Goal: Information Seeking & Learning: Learn about a topic

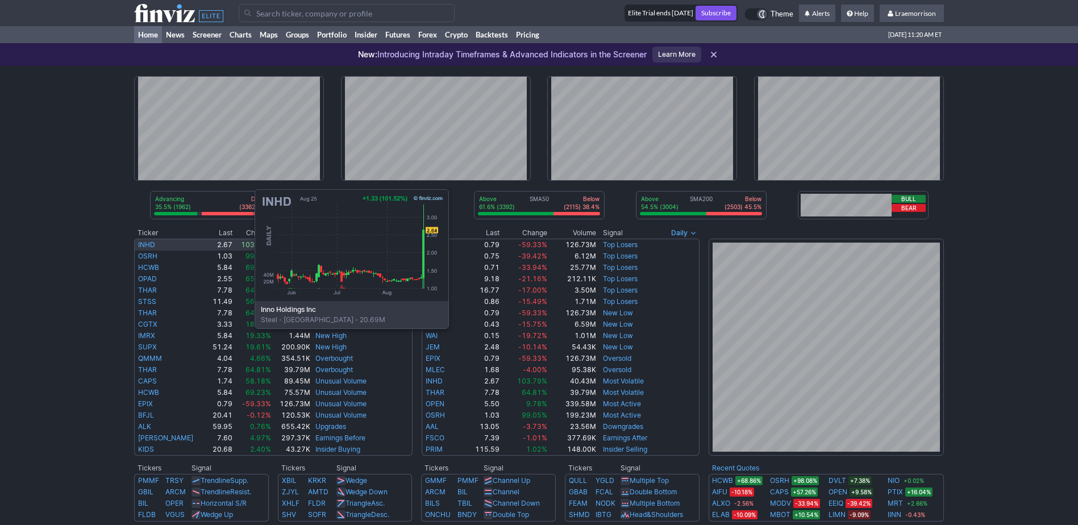
click at [141, 243] on link "INHD" at bounding box center [146, 244] width 17 height 9
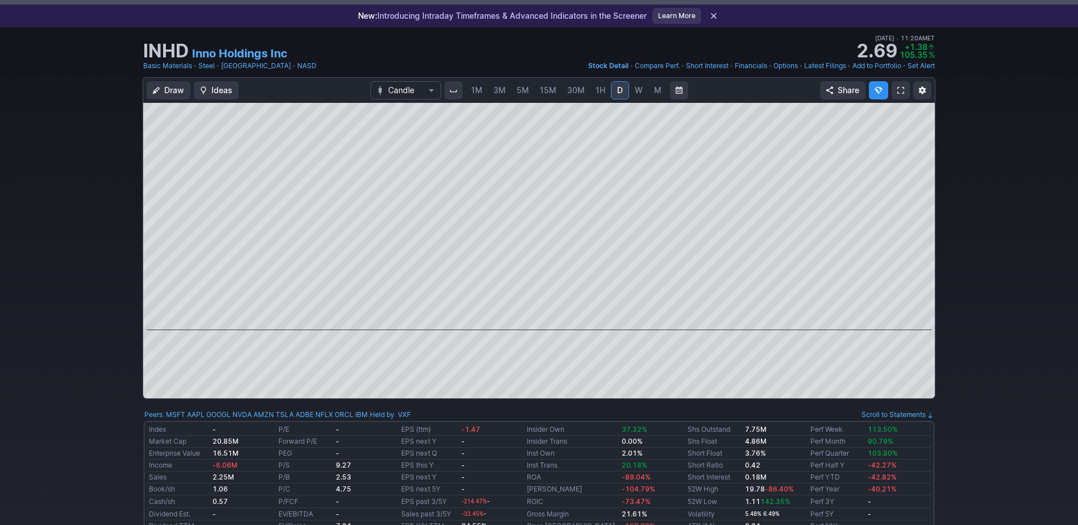
scroll to position [57, 0]
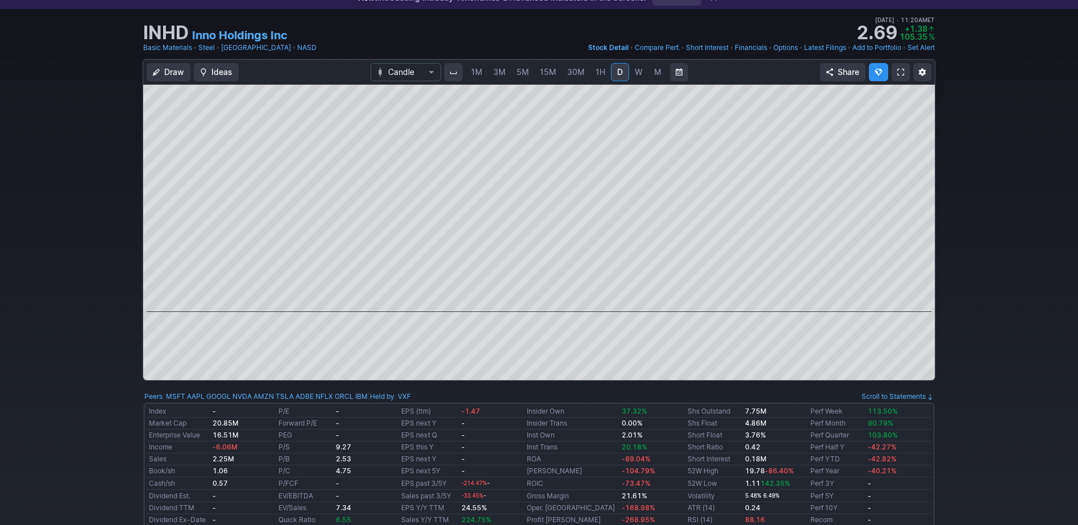
click at [480, 70] on span "1M" at bounding box center [476, 72] width 11 height 10
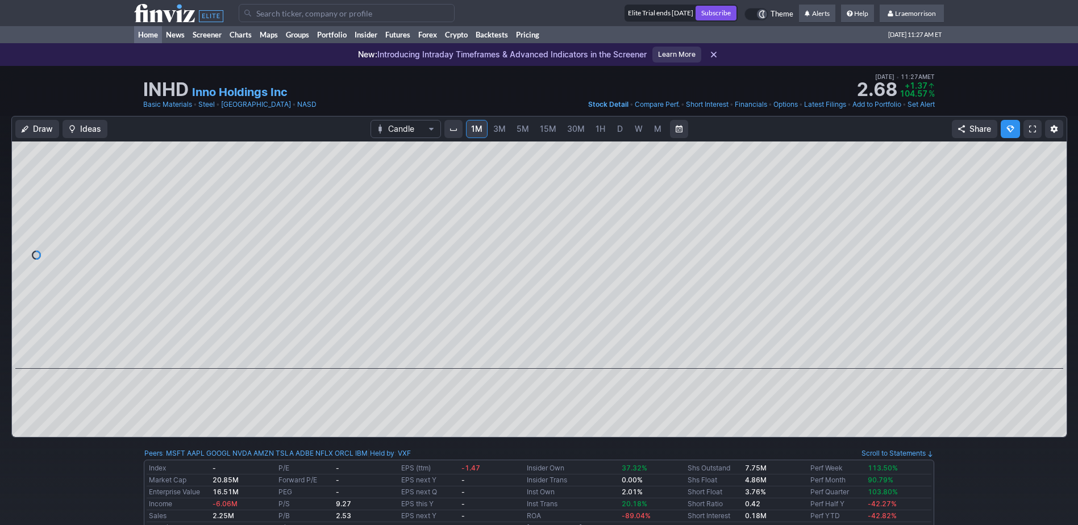
click at [156, 34] on link "Home" at bounding box center [148, 34] width 28 height 17
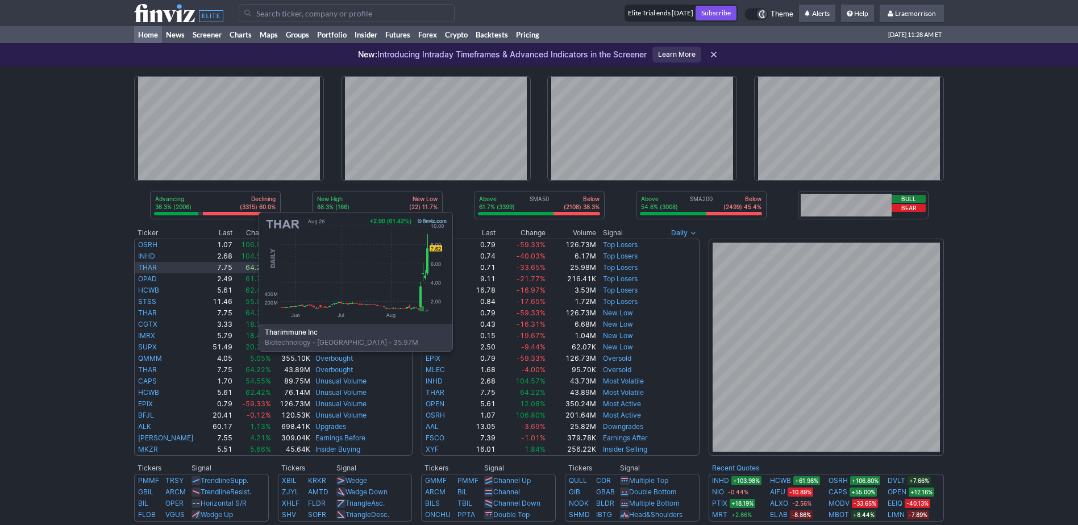
click at [145, 266] on link "THAR" at bounding box center [147, 267] width 19 height 9
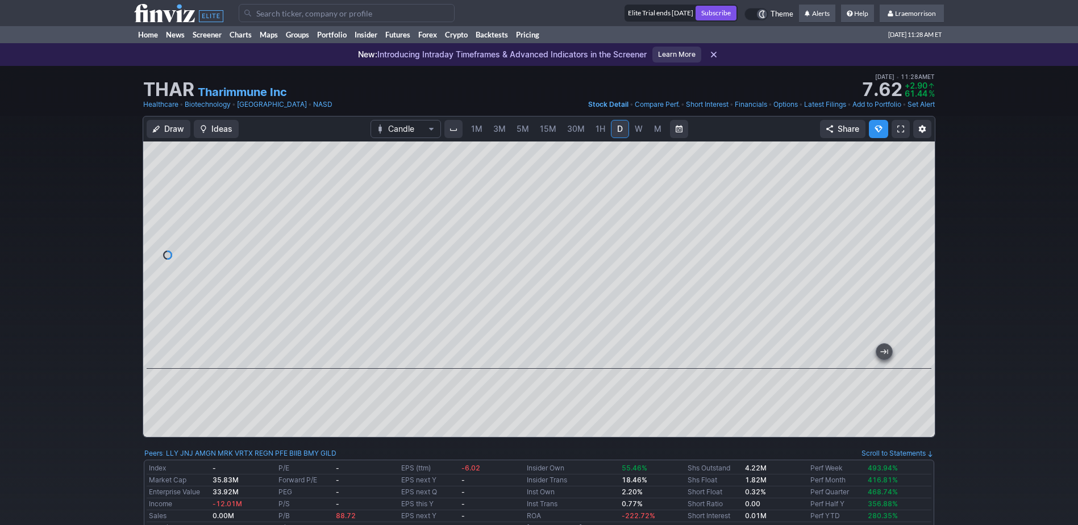
click at [476, 127] on span "1M" at bounding box center [476, 129] width 11 height 10
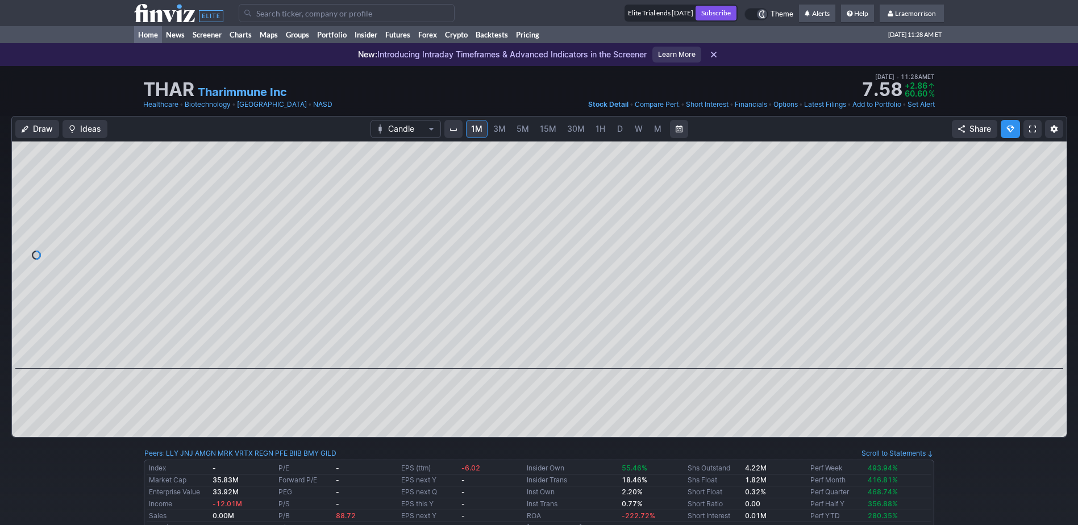
click at [152, 36] on link "Home" at bounding box center [148, 34] width 28 height 17
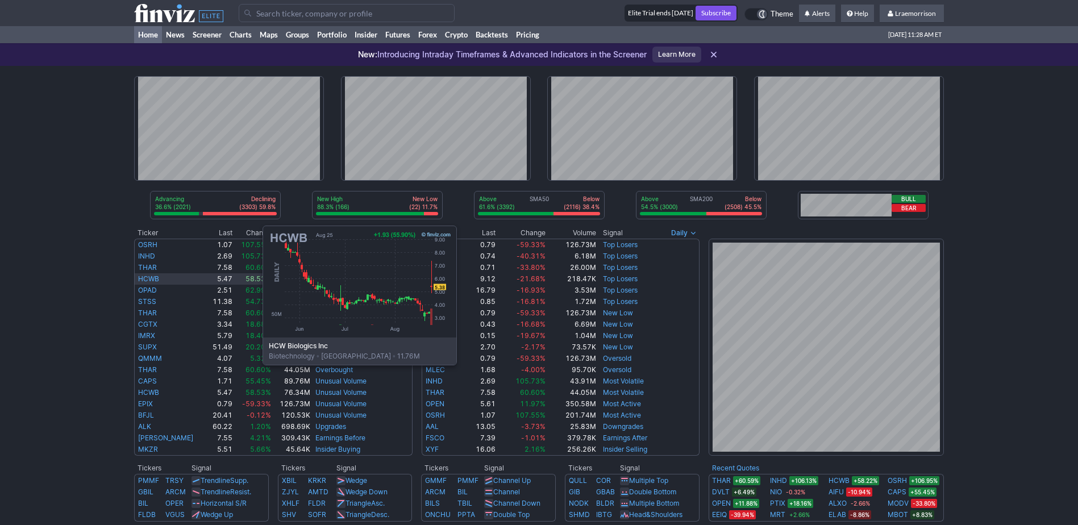
click at [149, 280] on link "HCWB" at bounding box center [148, 279] width 21 height 9
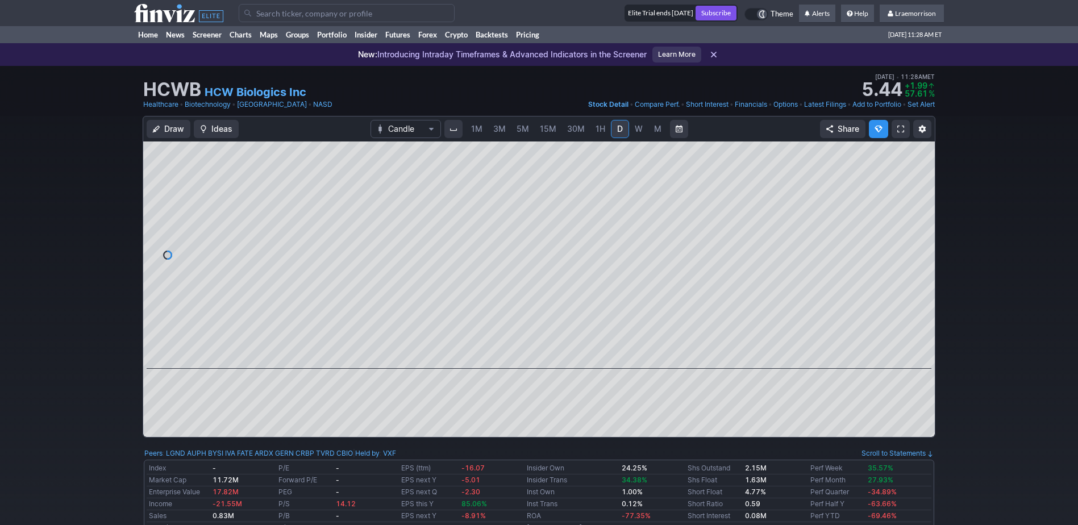
click at [475, 129] on span "1M" at bounding box center [476, 129] width 11 height 10
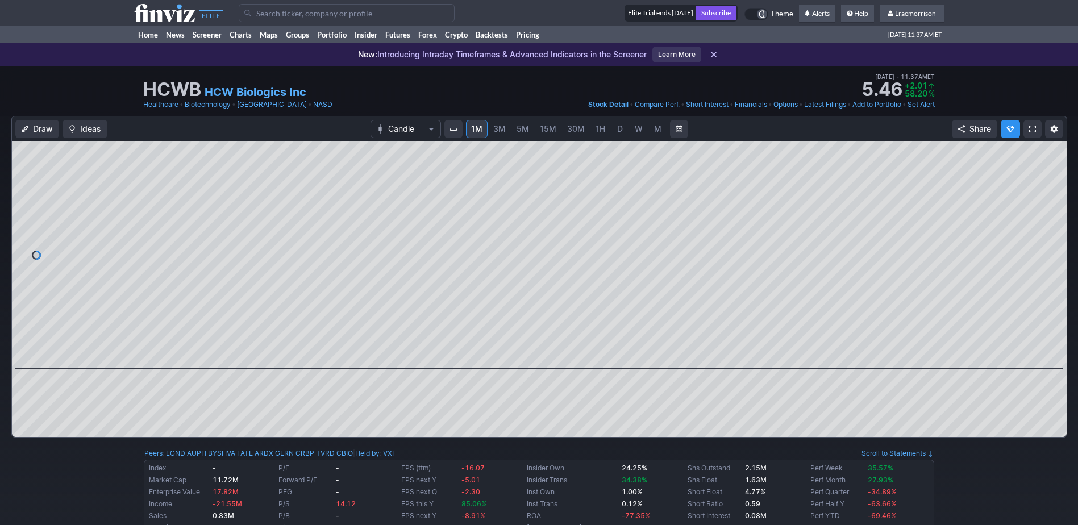
click at [289, 9] on input "Search" at bounding box center [347, 13] width 216 height 18
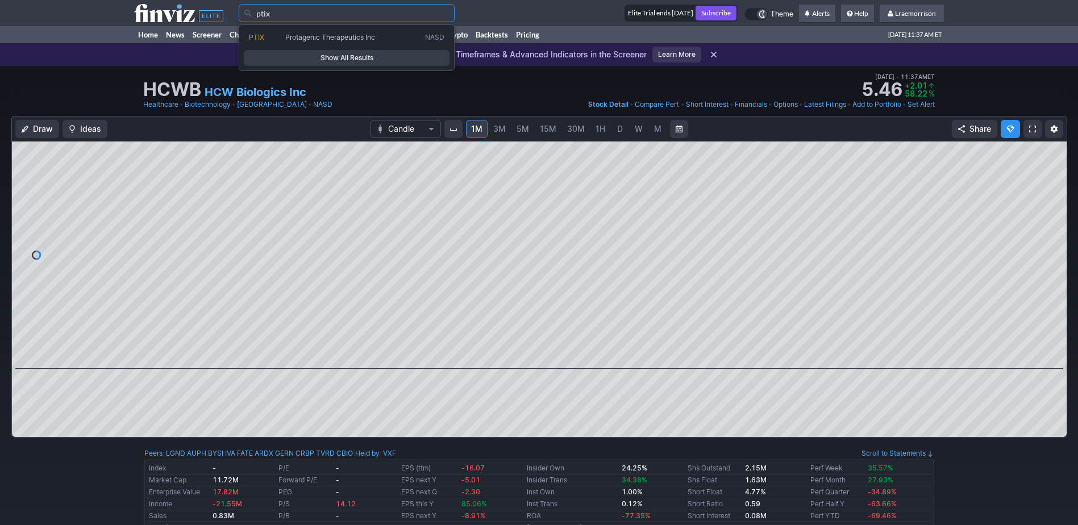
type input "ptix"
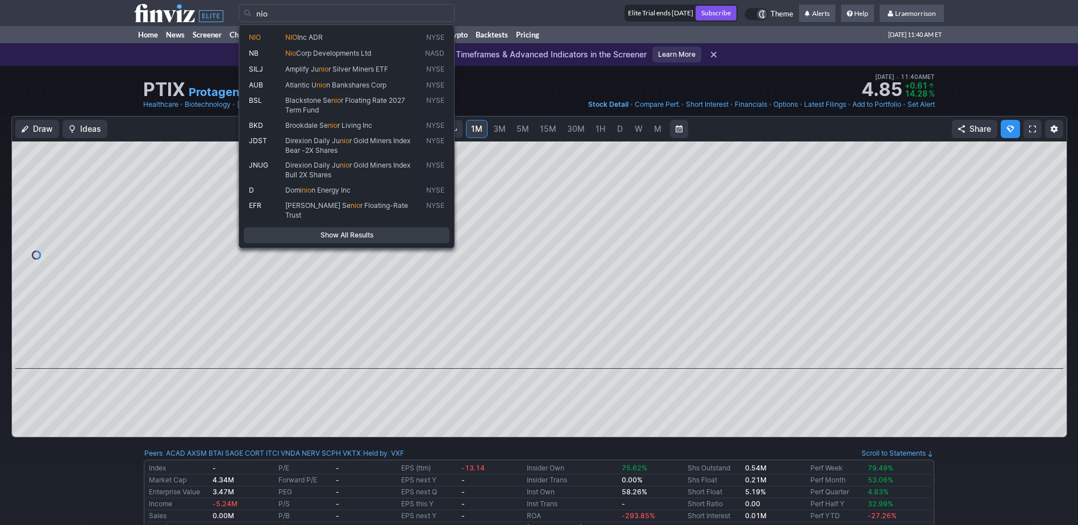
type input "nio"
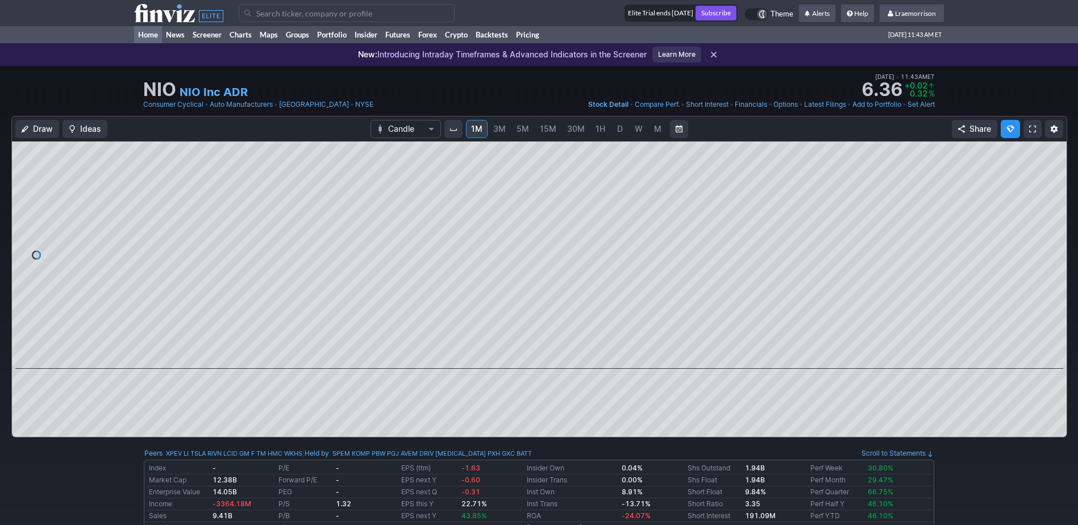
click at [148, 34] on link "Home" at bounding box center [148, 34] width 28 height 17
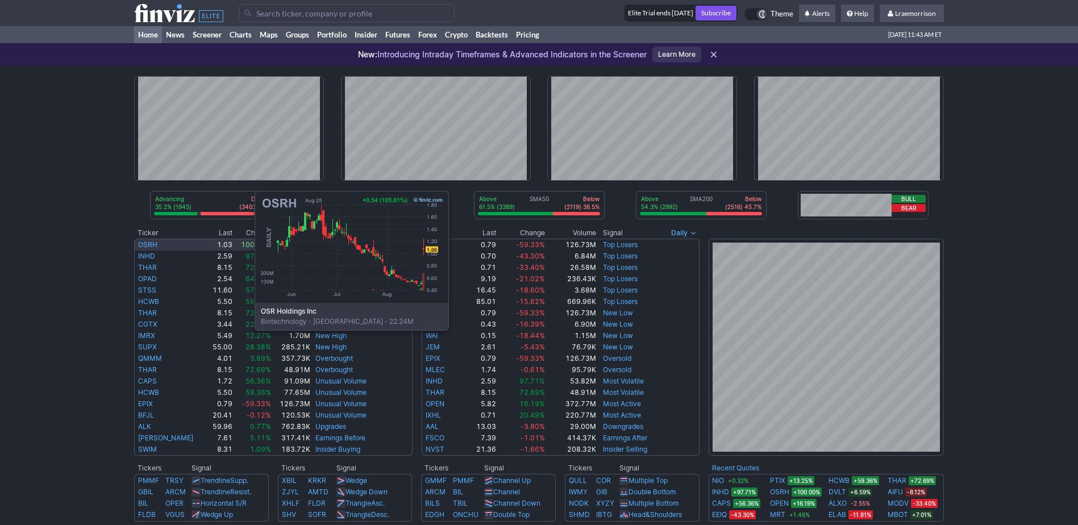
click at [141, 245] on link "OSRH" at bounding box center [147, 244] width 19 height 9
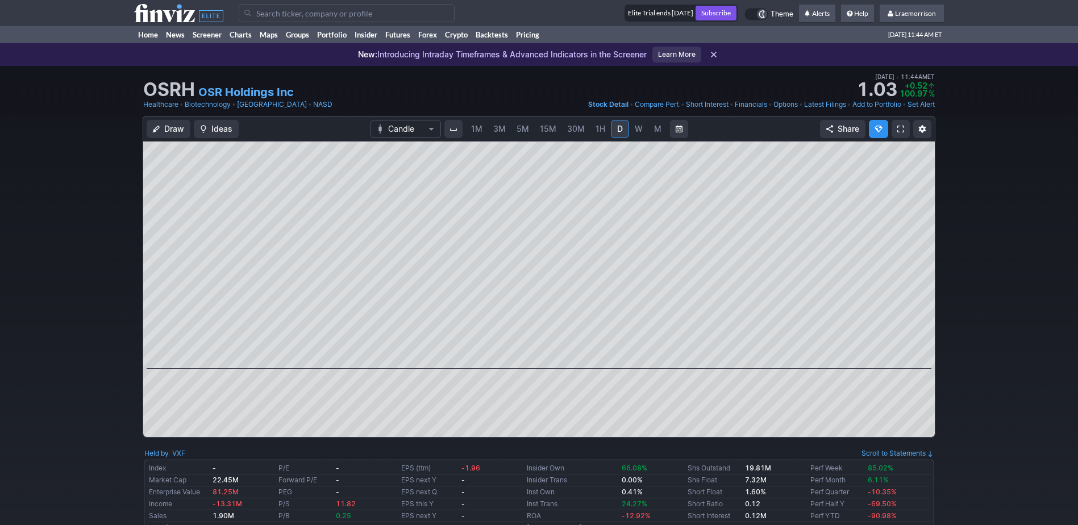
click at [480, 130] on span "1M" at bounding box center [476, 129] width 11 height 10
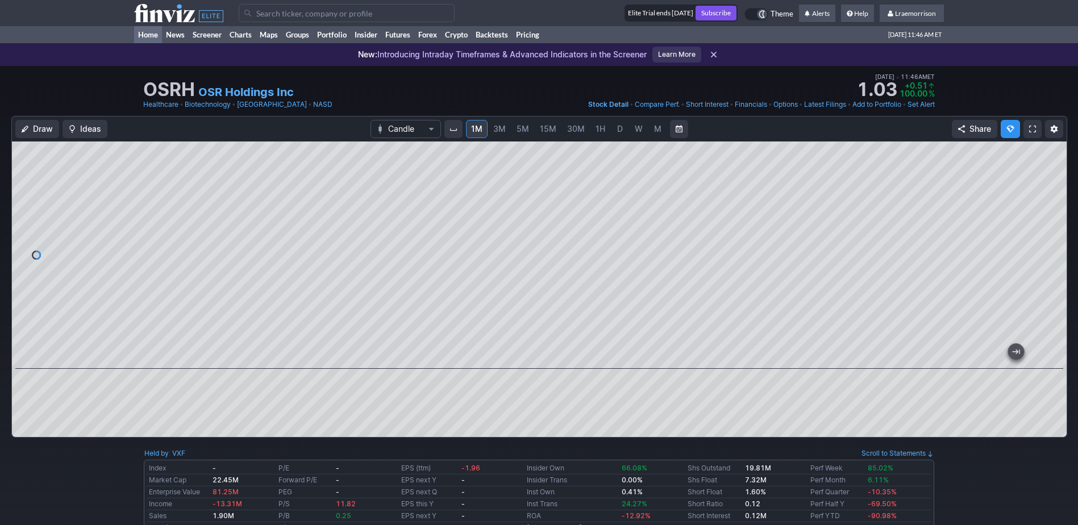
click at [147, 36] on link "Home" at bounding box center [148, 34] width 28 height 17
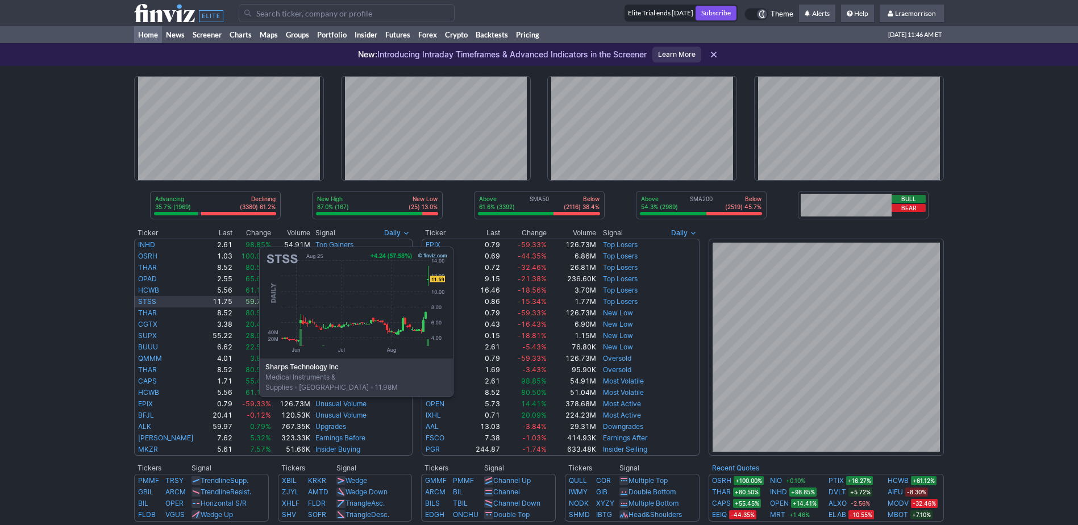
click at [146, 301] on link "STSS" at bounding box center [147, 301] width 18 height 9
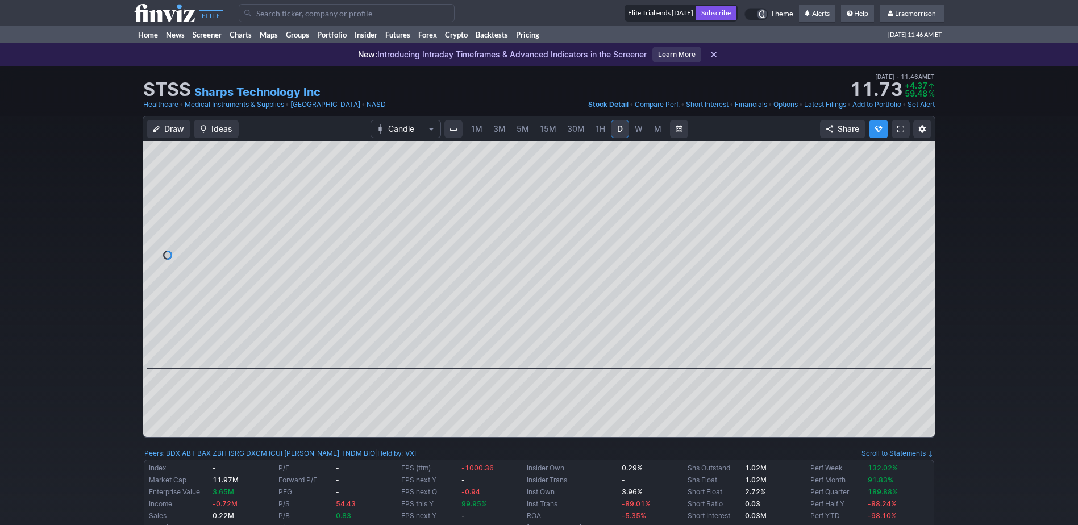
click at [479, 127] on span "1M" at bounding box center [476, 129] width 11 height 10
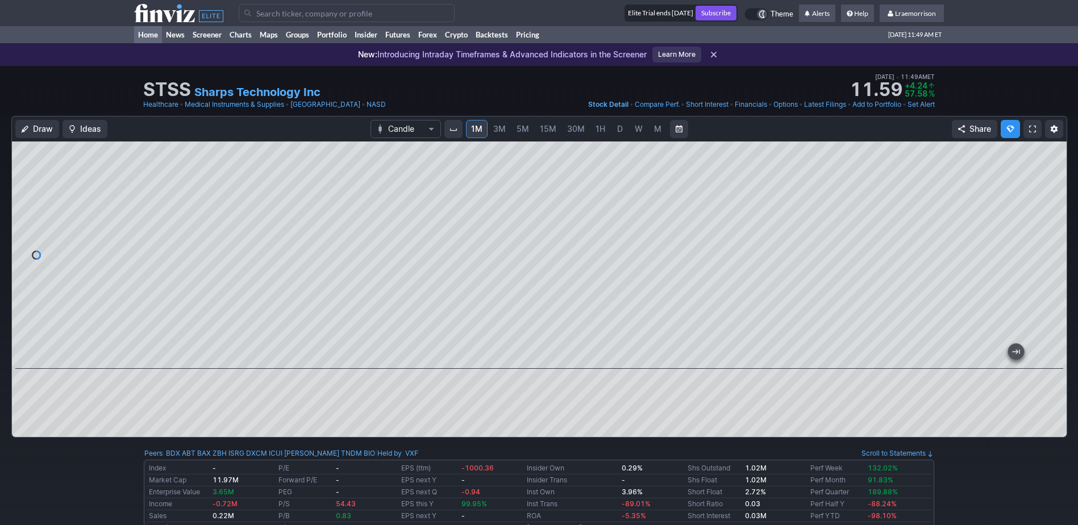
click at [146, 35] on link "Home" at bounding box center [148, 34] width 28 height 17
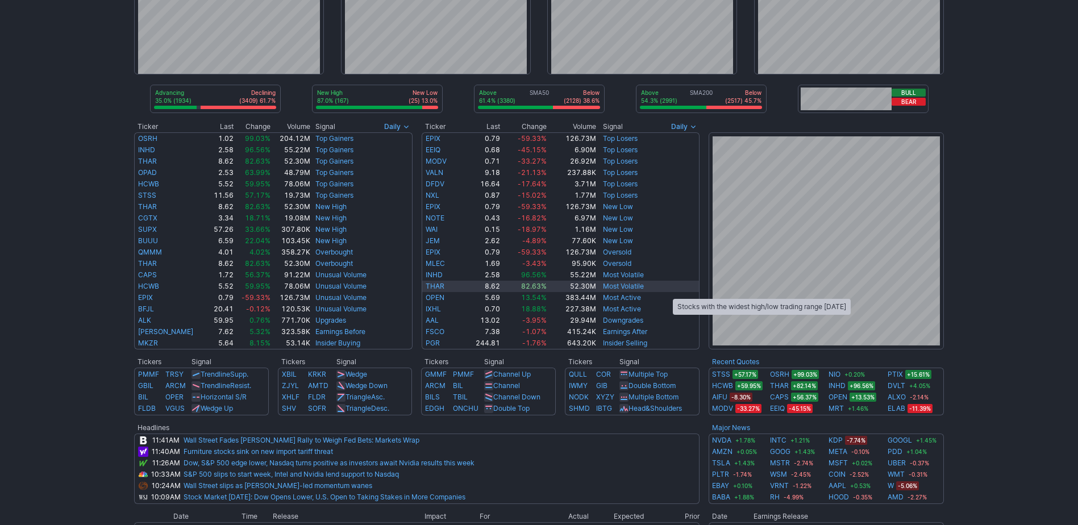
scroll to position [114, 0]
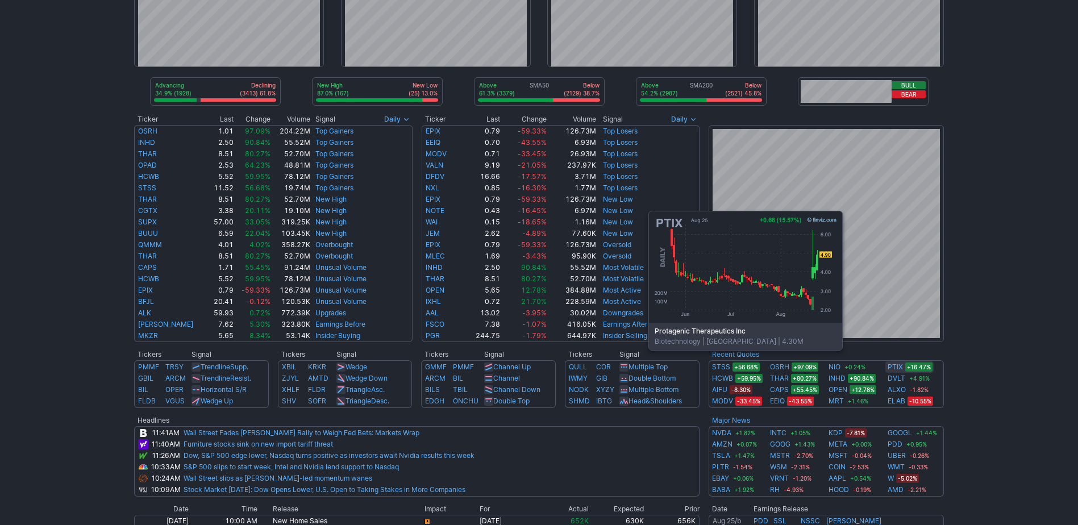
click at [892, 367] on link "PTIX" at bounding box center [895, 366] width 15 height 11
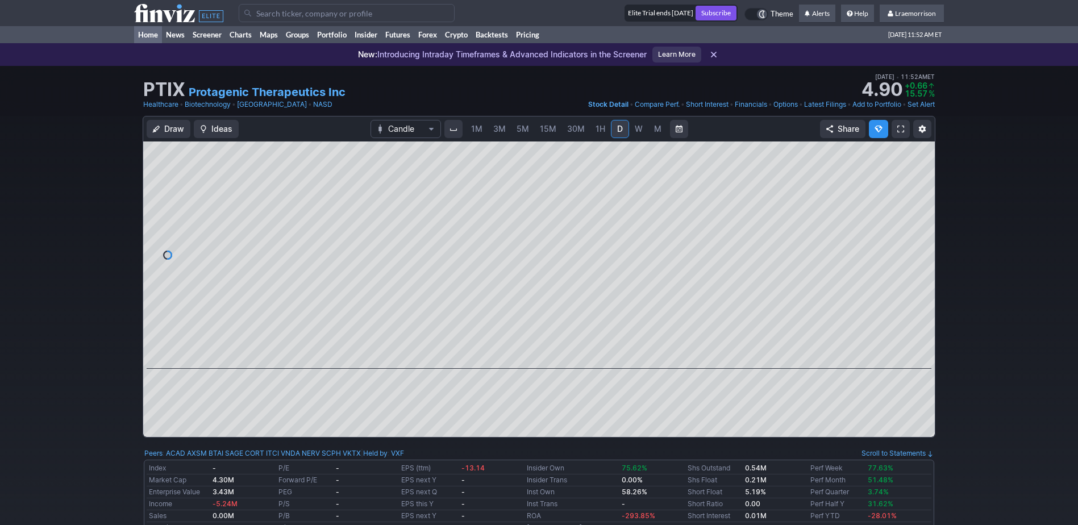
click at [150, 33] on link "Home" at bounding box center [148, 34] width 28 height 17
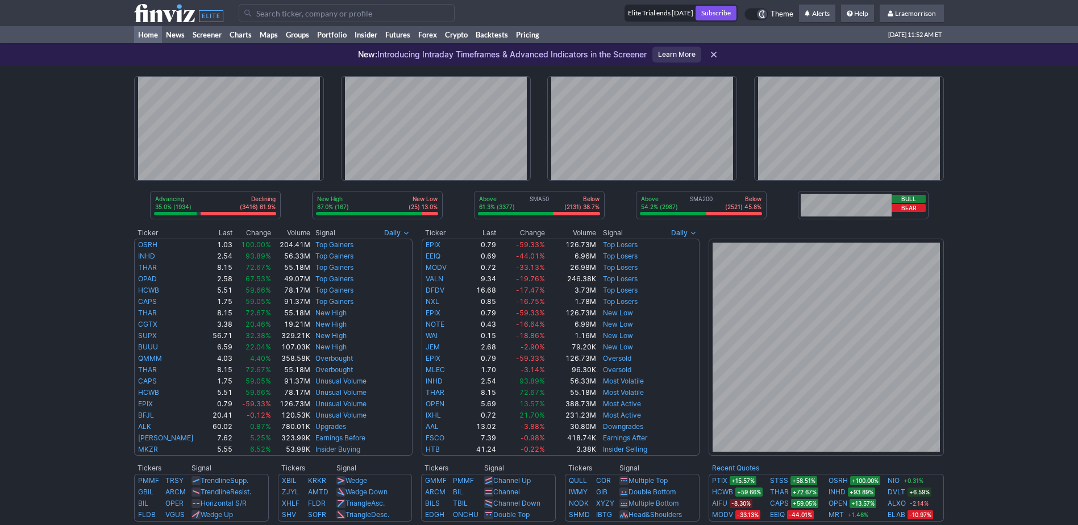
click at [296, 12] on input "Search" at bounding box center [347, 13] width 216 height 18
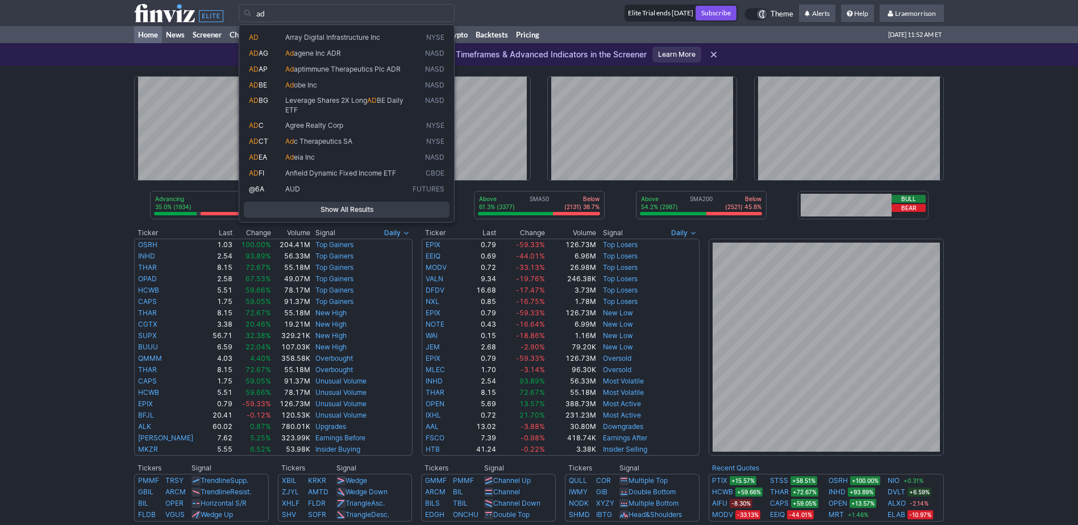
type input "ad"
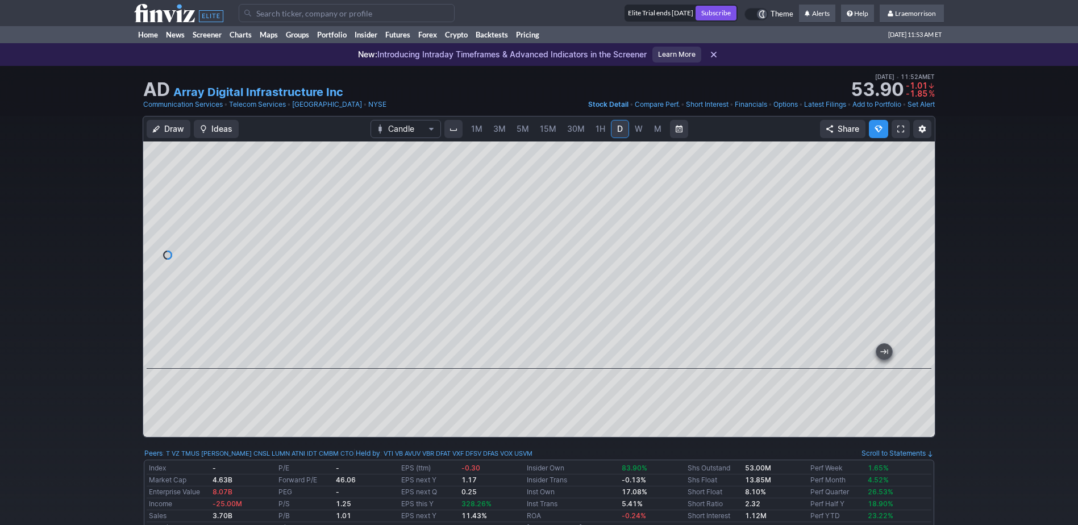
click at [1015, 244] on div "Draw Ideas Candle 1M 3M 5M 15M 30M 1H D W M Share" at bounding box center [539, 281] width 1078 height 331
click at [261, 19] on input "Search" at bounding box center [347, 13] width 216 height 18
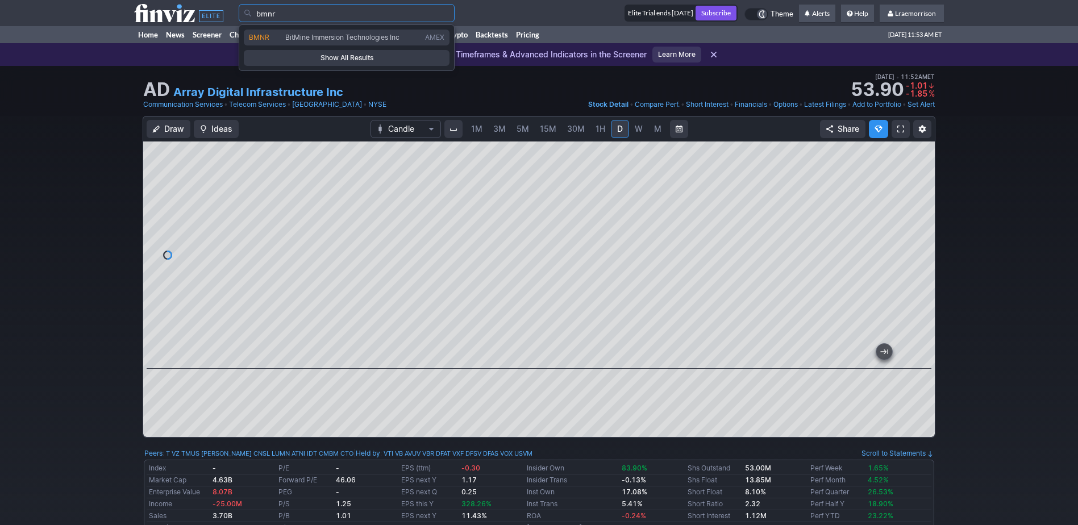
click at [257, 36] on span "BMNR" at bounding box center [259, 37] width 20 height 9
type input "BMNR"
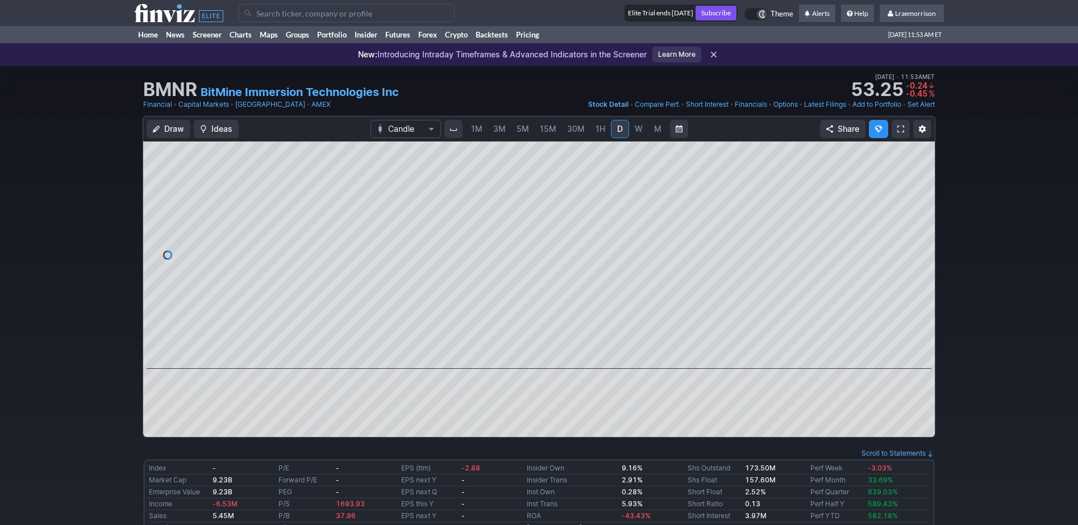
click at [476, 130] on span "1M" at bounding box center [476, 129] width 11 height 10
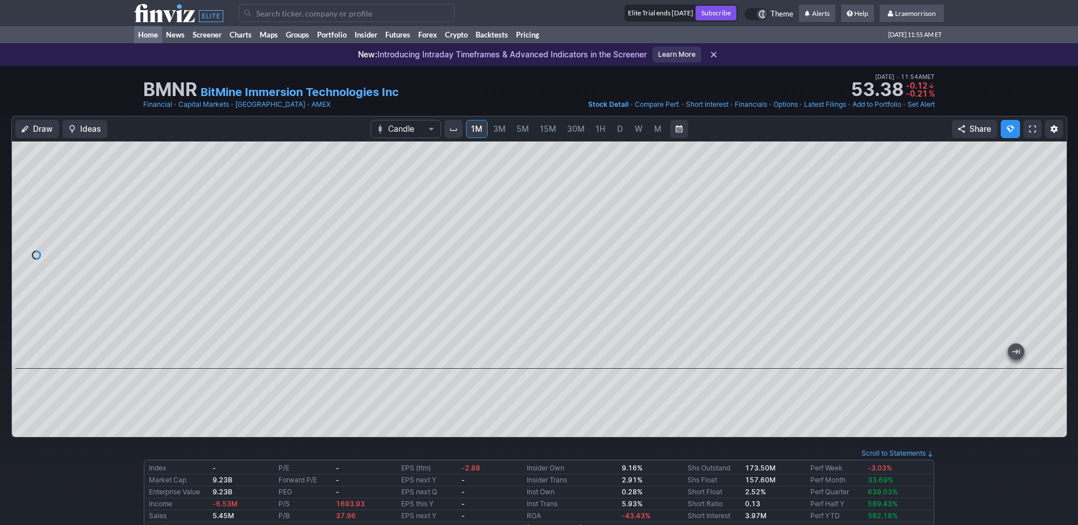
click at [149, 35] on link "Home" at bounding box center [148, 34] width 28 height 17
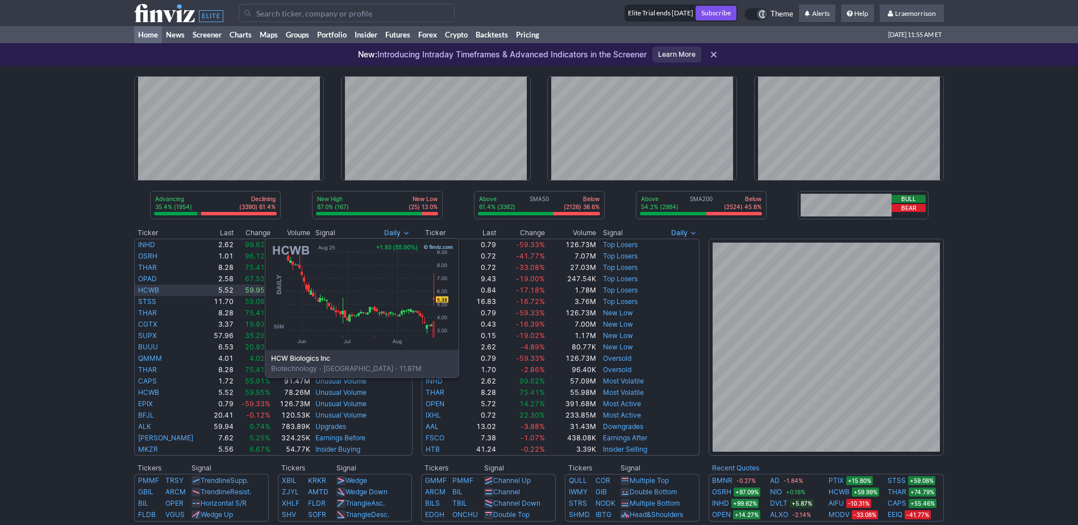
click at [151, 292] on link "HCWB" at bounding box center [148, 290] width 21 height 9
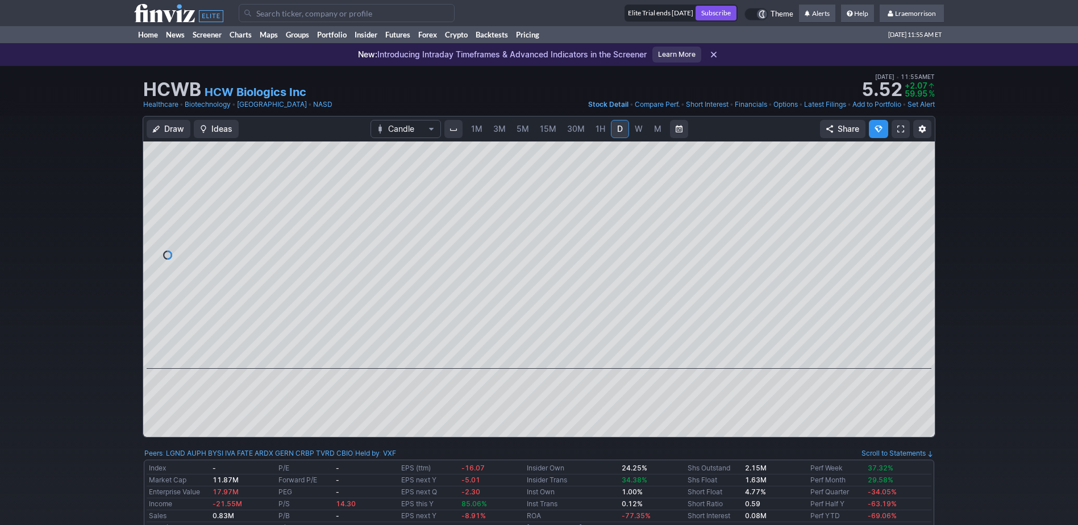
click at [471, 127] on link "1M" at bounding box center [477, 129] width 22 height 18
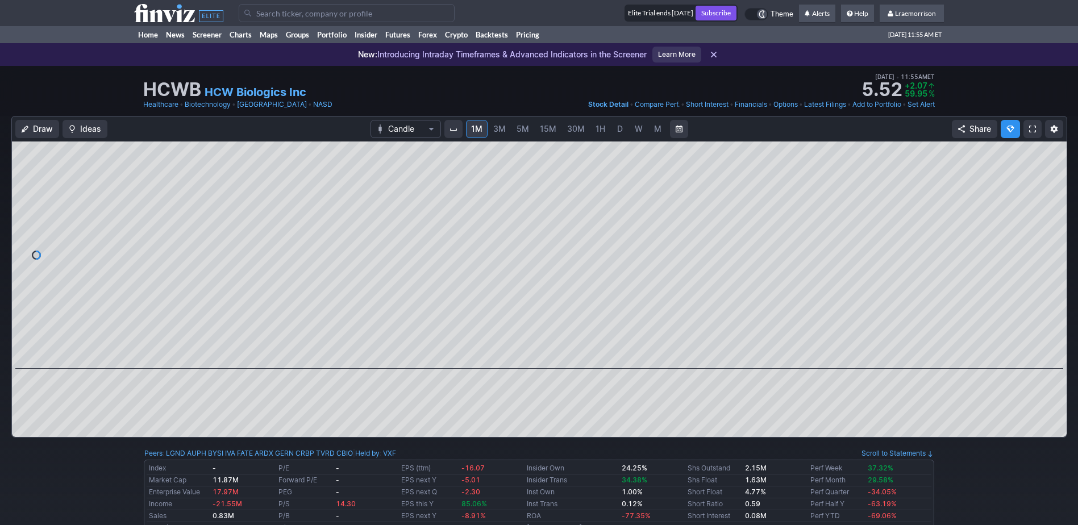
click at [596, 128] on span "1H" at bounding box center [601, 129] width 10 height 10
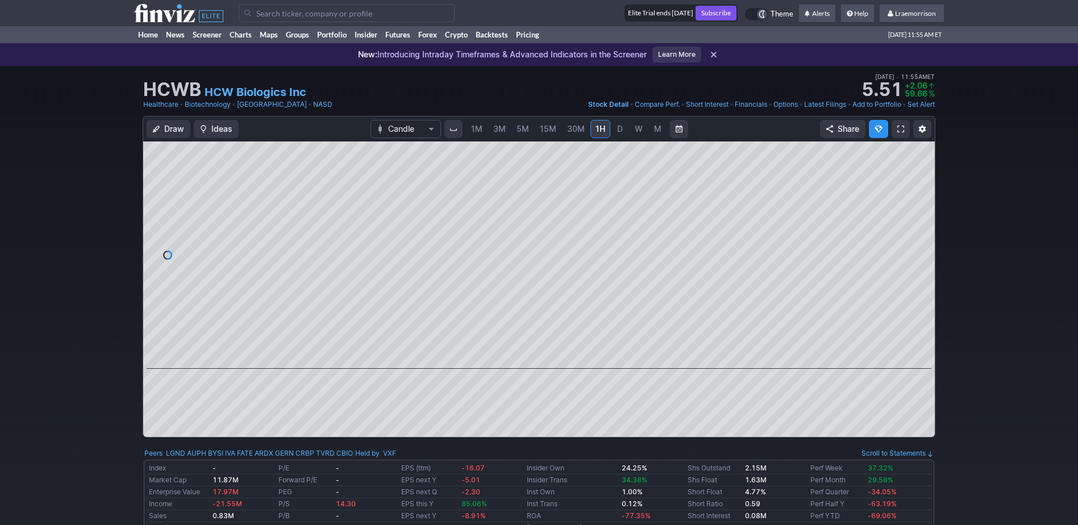
click at [477, 130] on span "1M" at bounding box center [476, 129] width 11 height 10
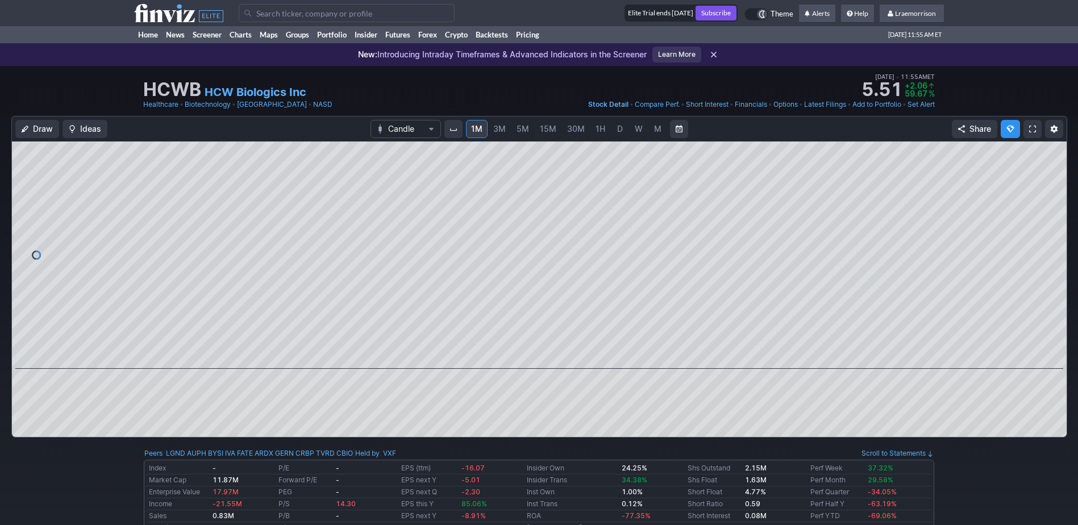
click at [258, 12] on input "Search" at bounding box center [347, 13] width 216 height 18
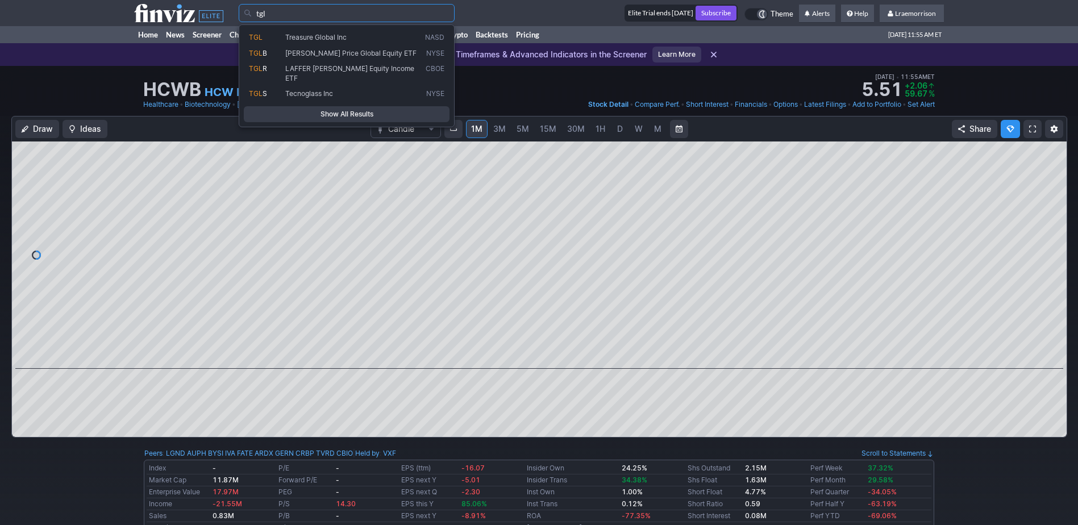
type input "tgl"
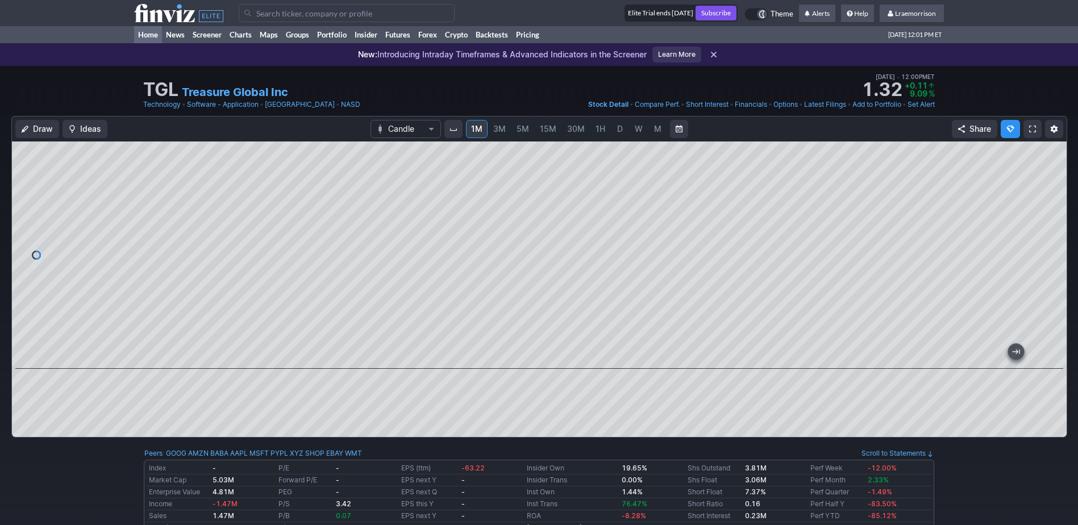
click at [150, 35] on link "Home" at bounding box center [148, 34] width 28 height 17
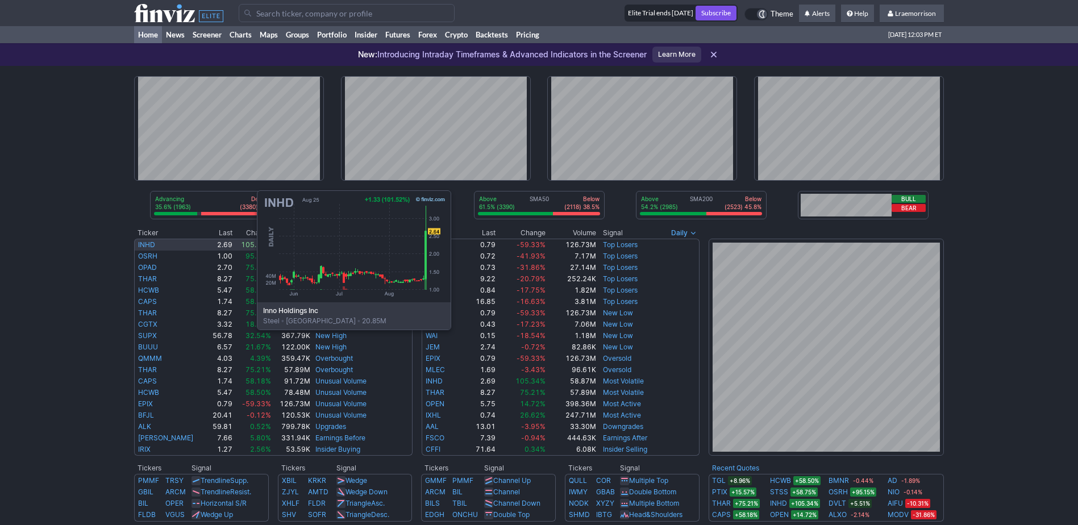
click at [143, 244] on link "INHD" at bounding box center [146, 244] width 17 height 9
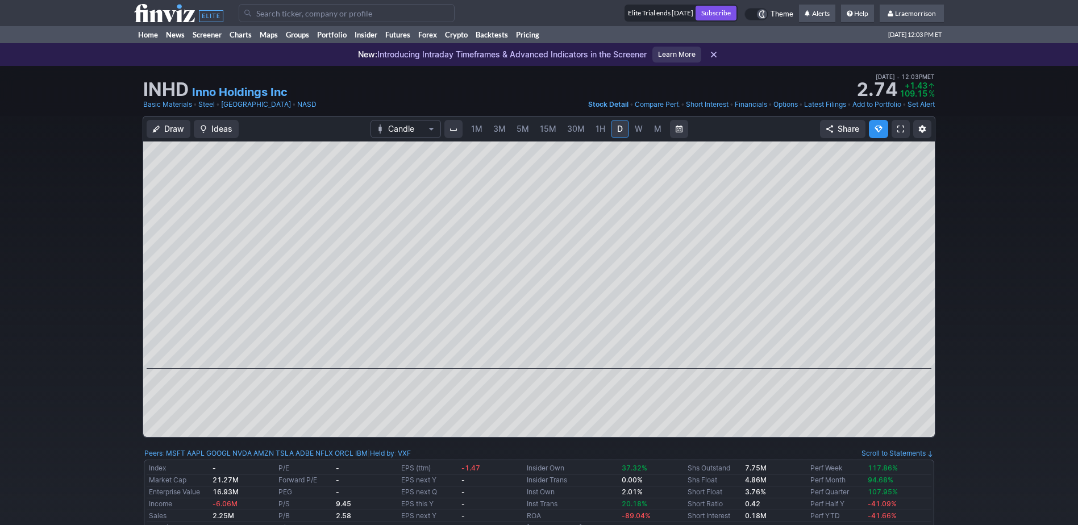
click at [481, 126] on span "1M" at bounding box center [476, 129] width 11 height 10
